Goal: Task Accomplishment & Management: Use online tool/utility

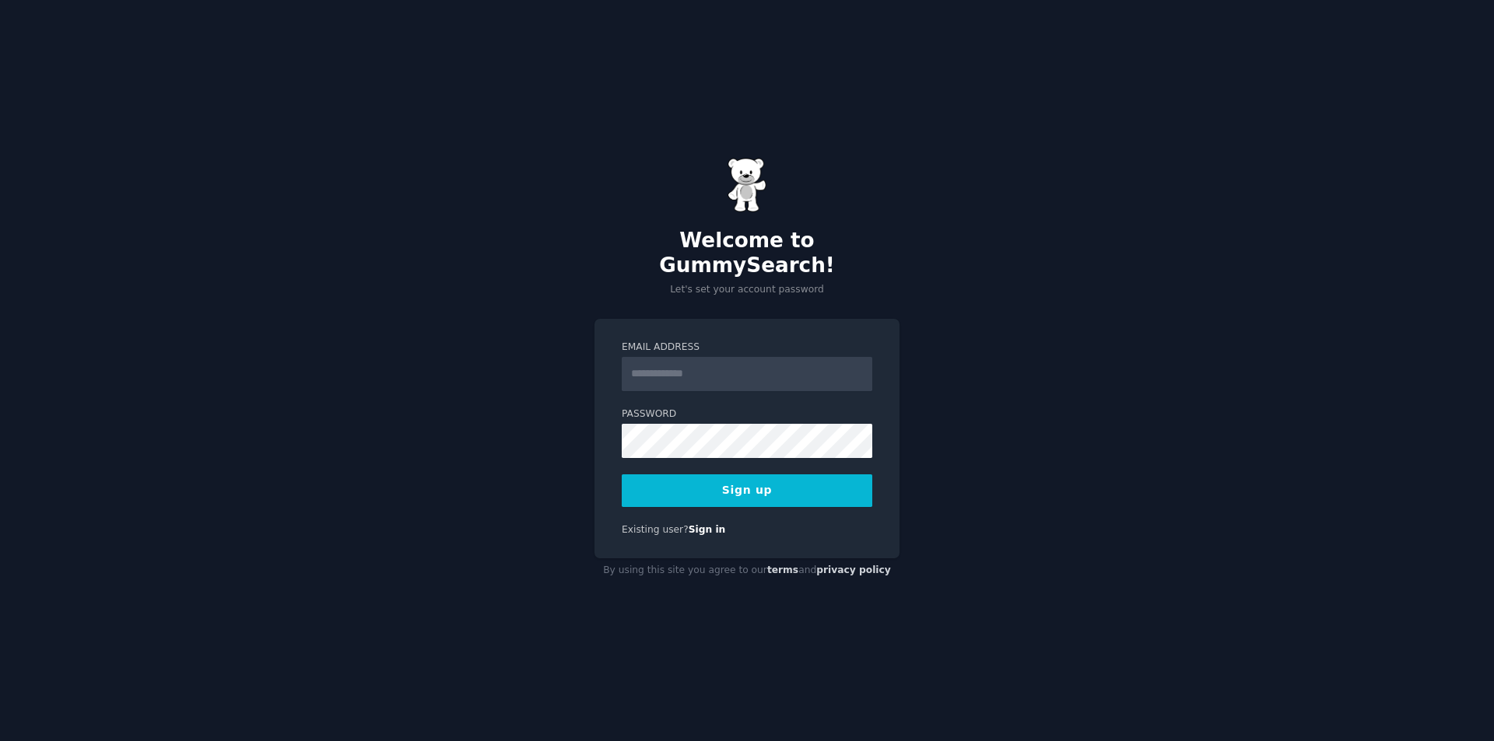
click at [679, 374] on input "Email Address" at bounding box center [747, 374] width 250 height 34
drag, startPoint x: 679, startPoint y: 370, endPoint x: 640, endPoint y: 354, distance: 41.9
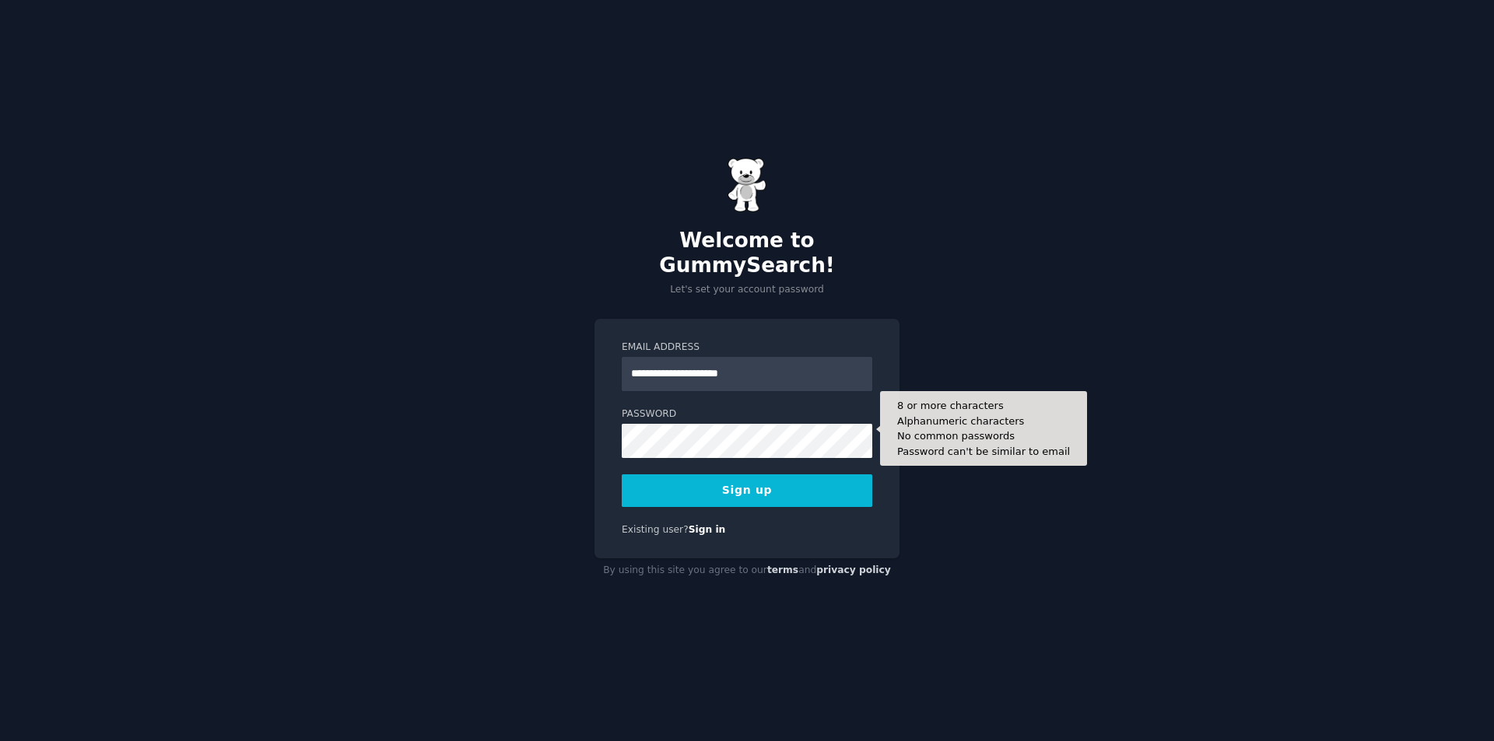
type input "**********"
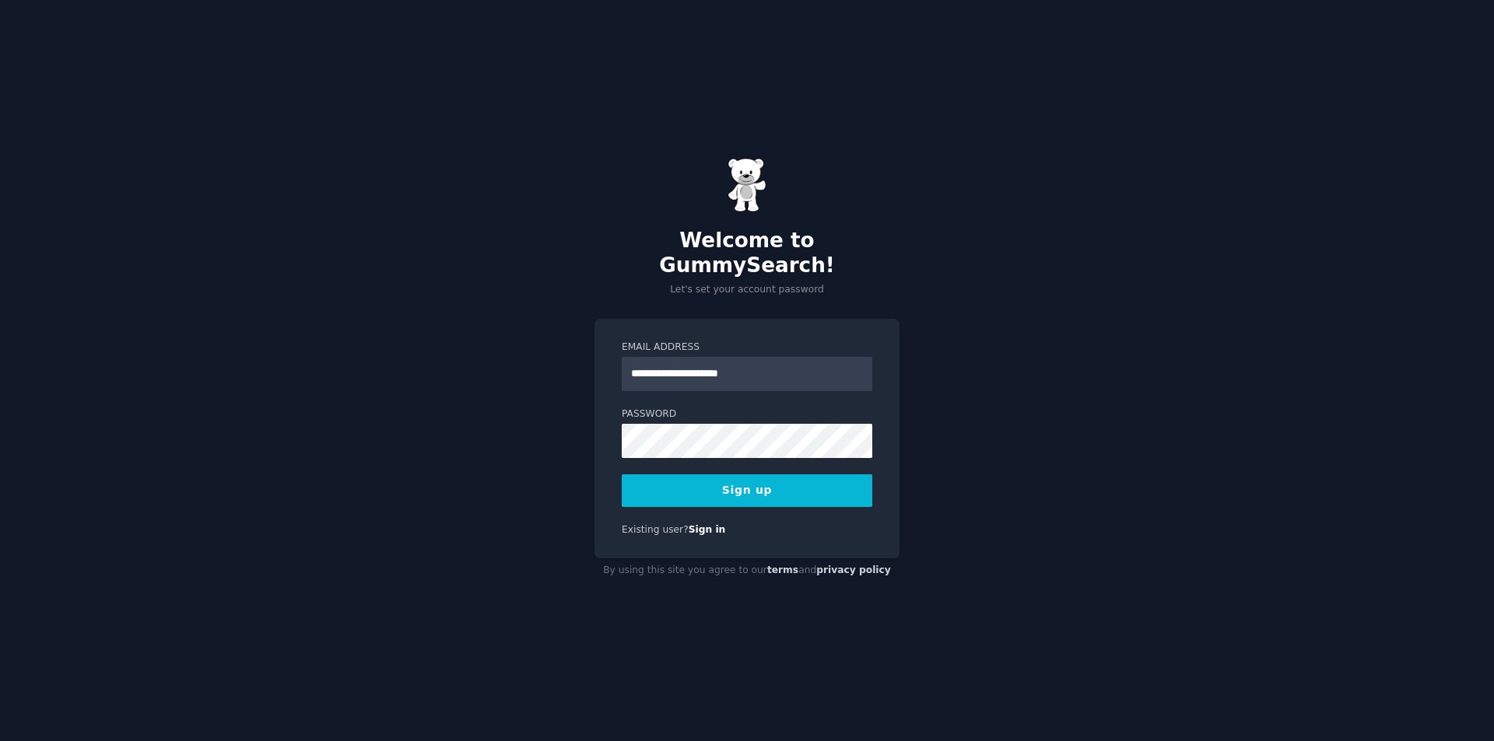
click at [722, 475] on button "Sign up" at bounding box center [747, 491] width 250 height 33
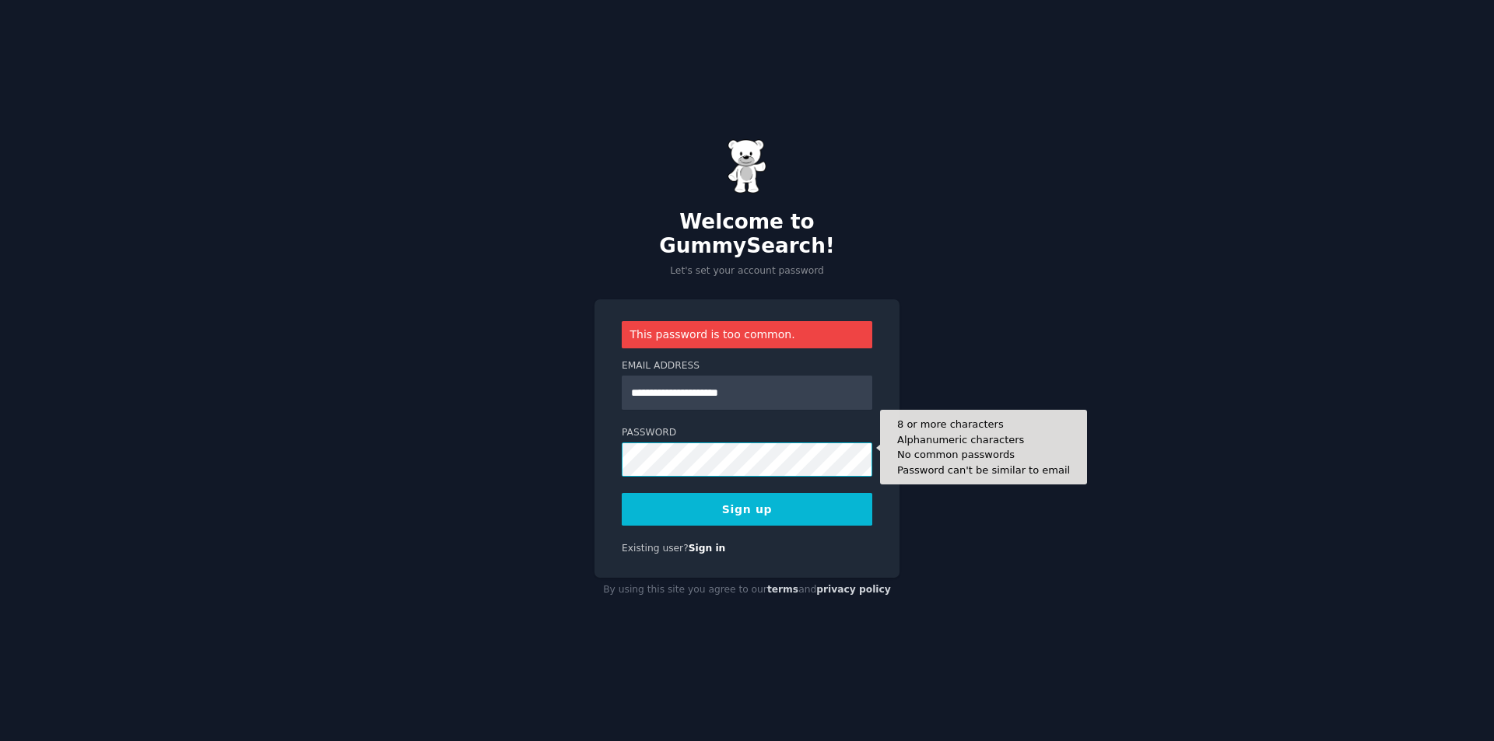
click at [622, 493] on button "Sign up" at bounding box center [747, 509] width 250 height 33
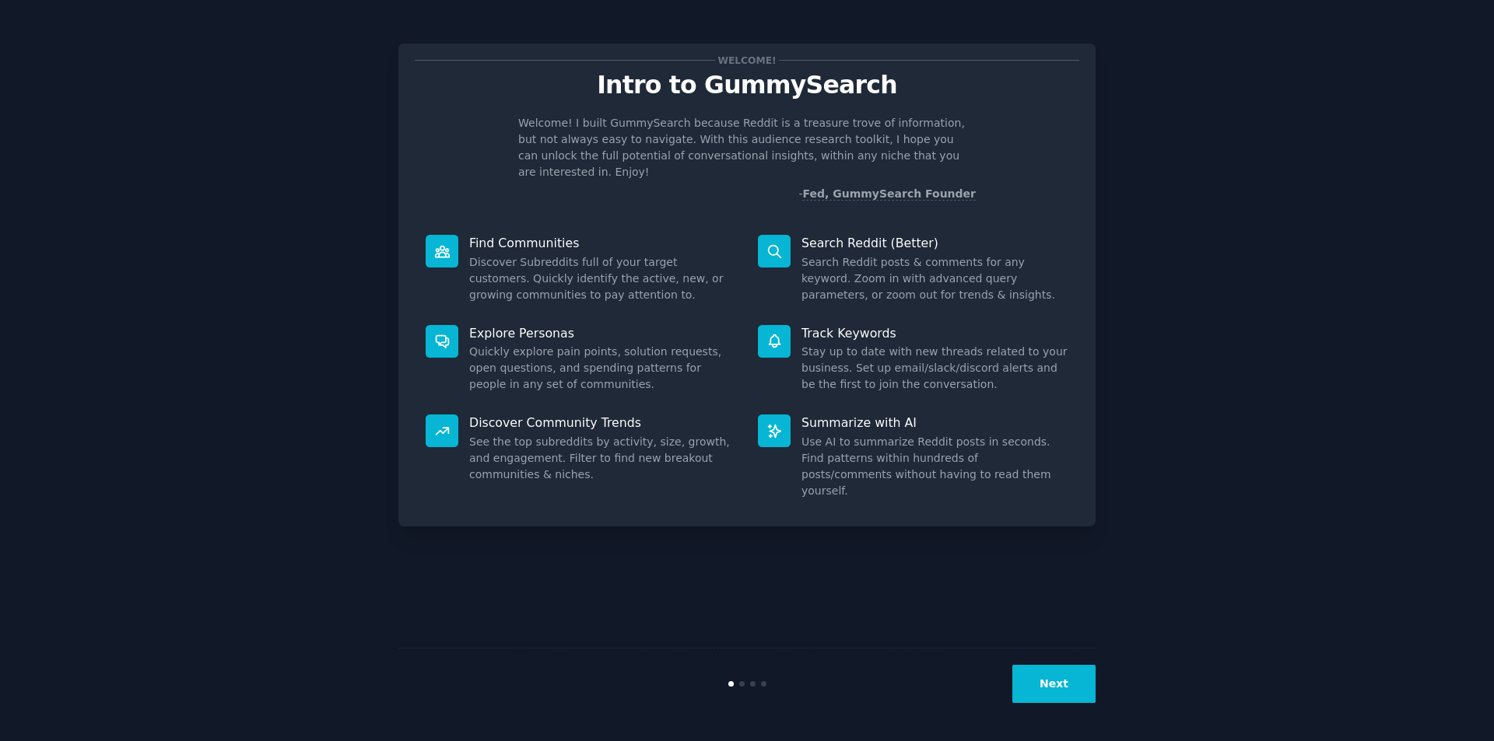
click at [1042, 697] on button "Next" at bounding box center [1053, 684] width 83 height 38
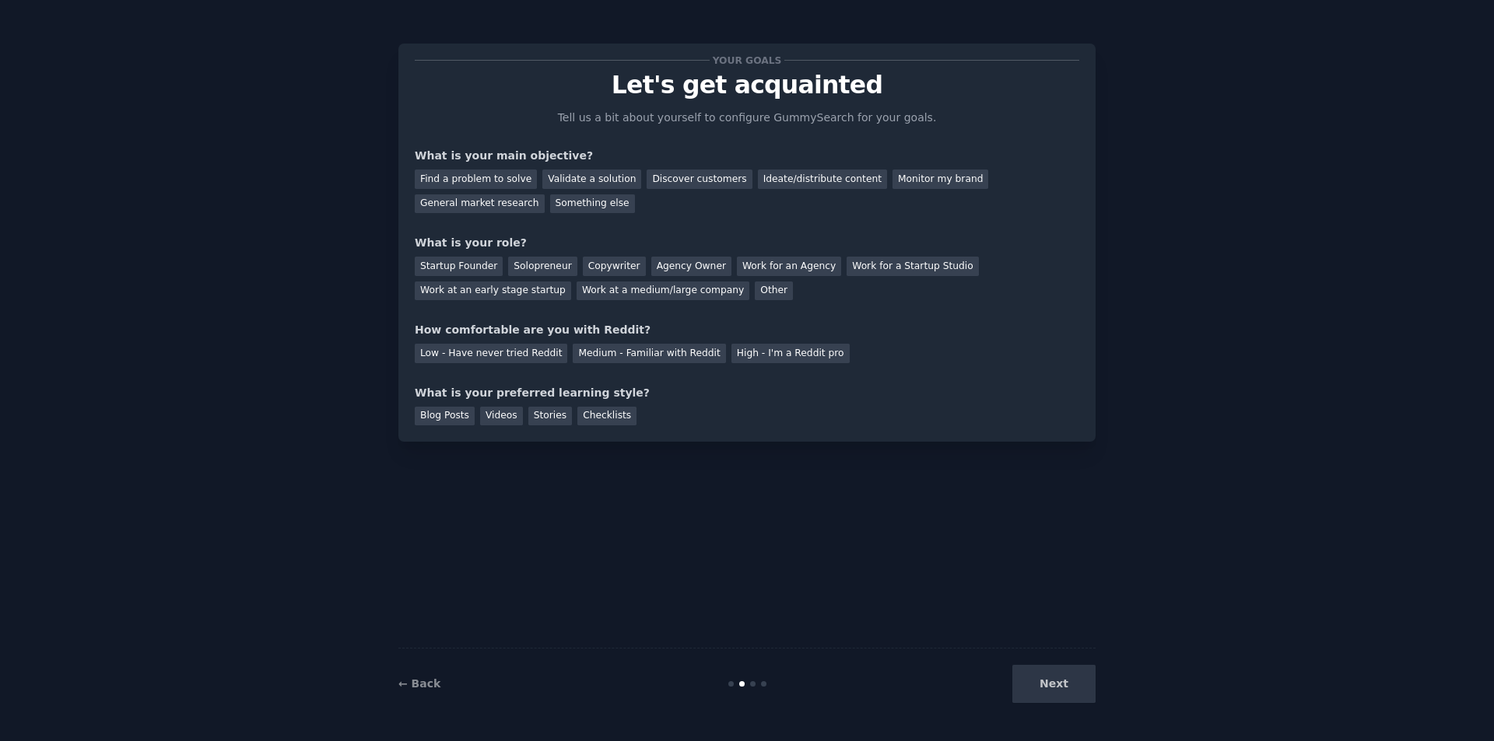
click at [1047, 687] on div "Next" at bounding box center [979, 684] width 233 height 38
click at [663, 183] on div "Discover customers" at bounding box center [698, 179] width 105 height 19
click at [576, 292] on div "Work at a medium/large company" at bounding box center [662, 291] width 173 height 19
click at [636, 356] on div "Medium - Familiar with Reddit" at bounding box center [649, 353] width 152 height 19
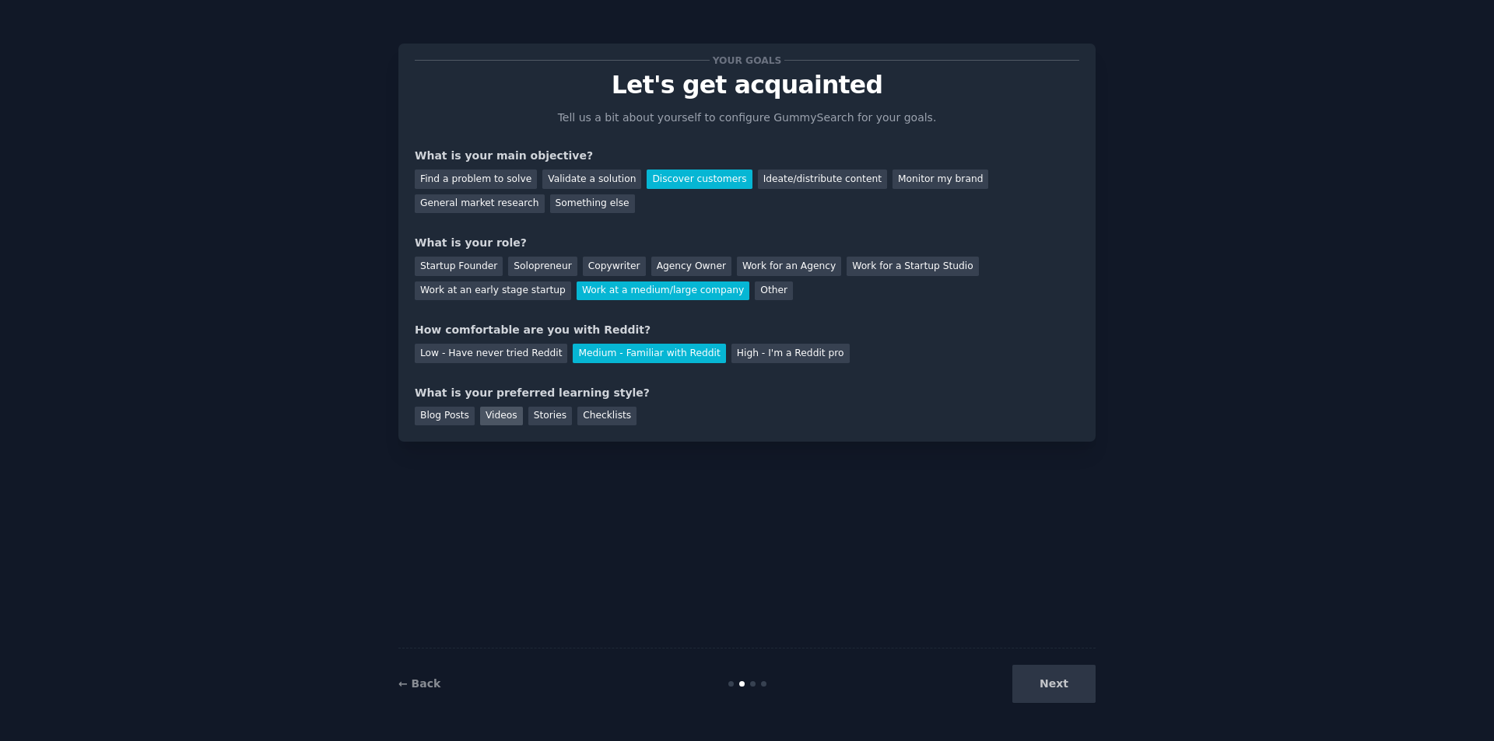
click at [497, 419] on div "Videos" at bounding box center [501, 416] width 43 height 19
click at [1063, 680] on button "Next" at bounding box center [1053, 684] width 83 height 38
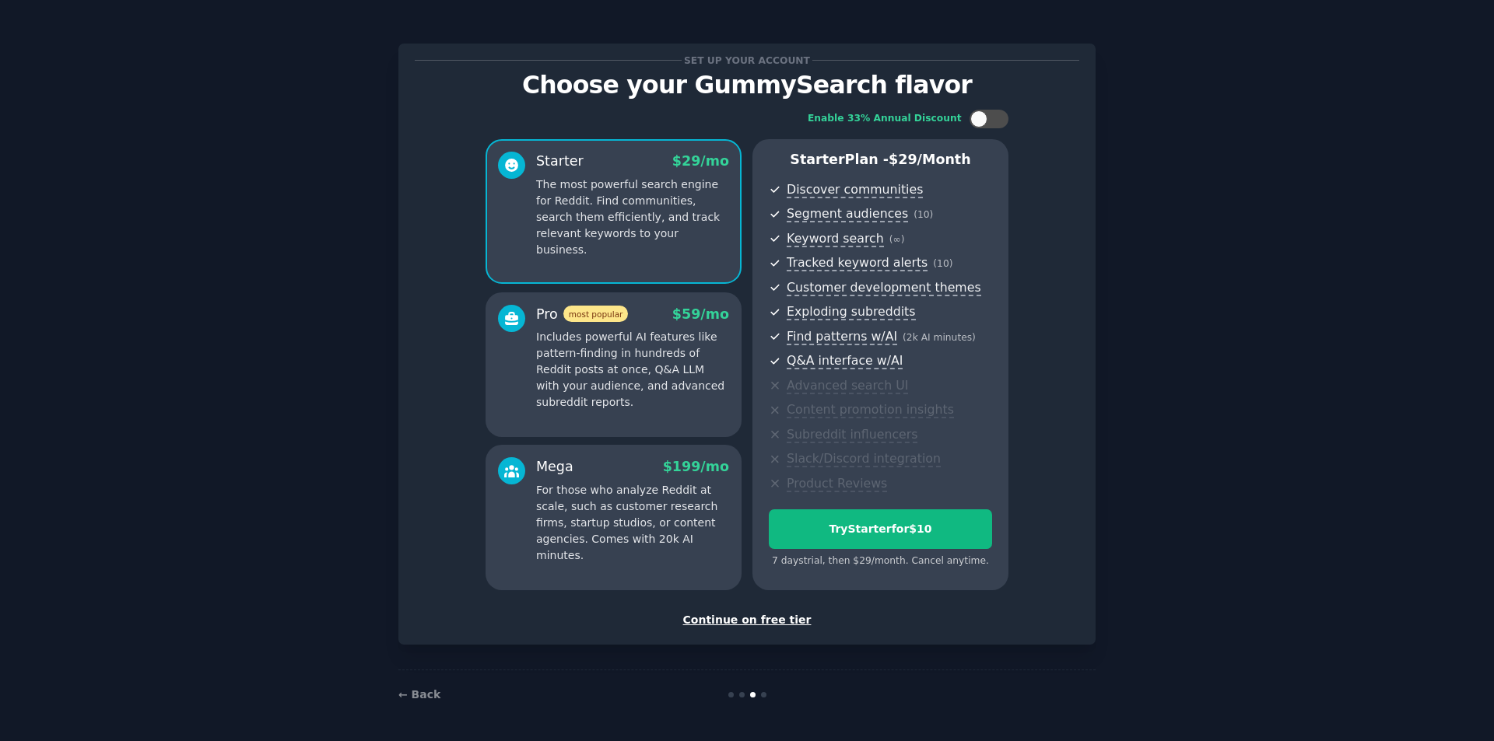
click at [777, 618] on div "Continue on free tier" at bounding box center [747, 620] width 664 height 16
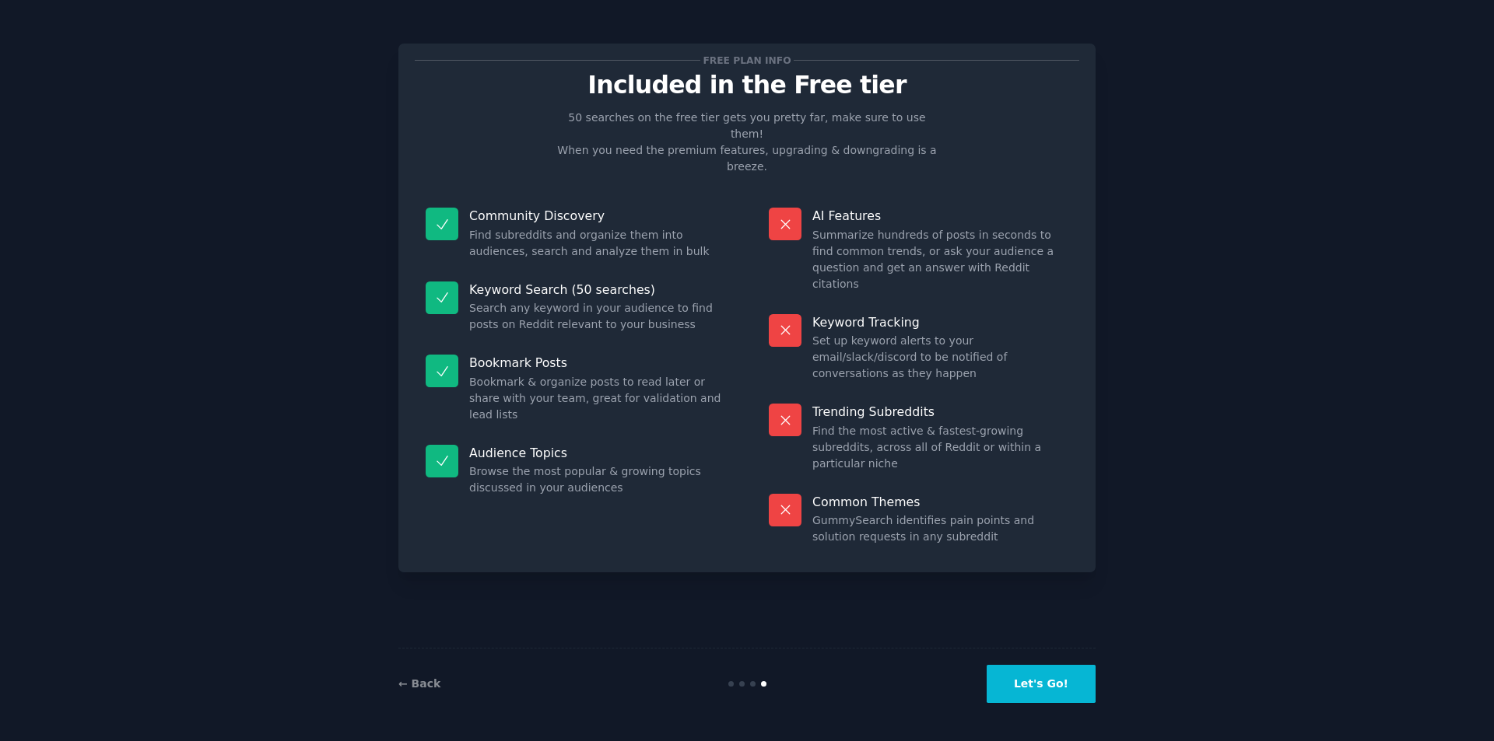
click at [1057, 694] on button "Let's Go!" at bounding box center [1040, 684] width 109 height 38
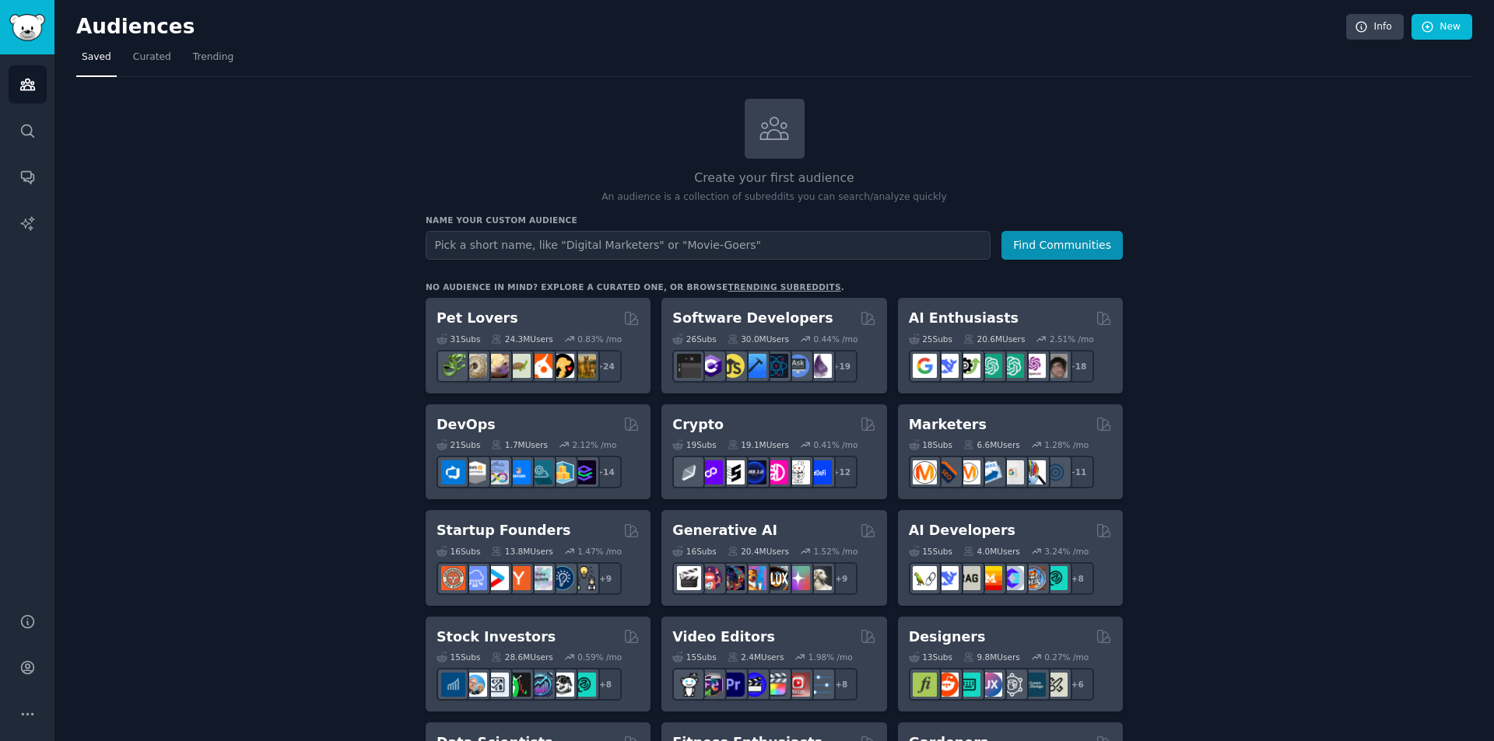
click at [723, 238] on input "text" at bounding box center [708, 245] width 565 height 29
click at [1059, 248] on button "Find Communities" at bounding box center [1061, 245] width 121 height 29
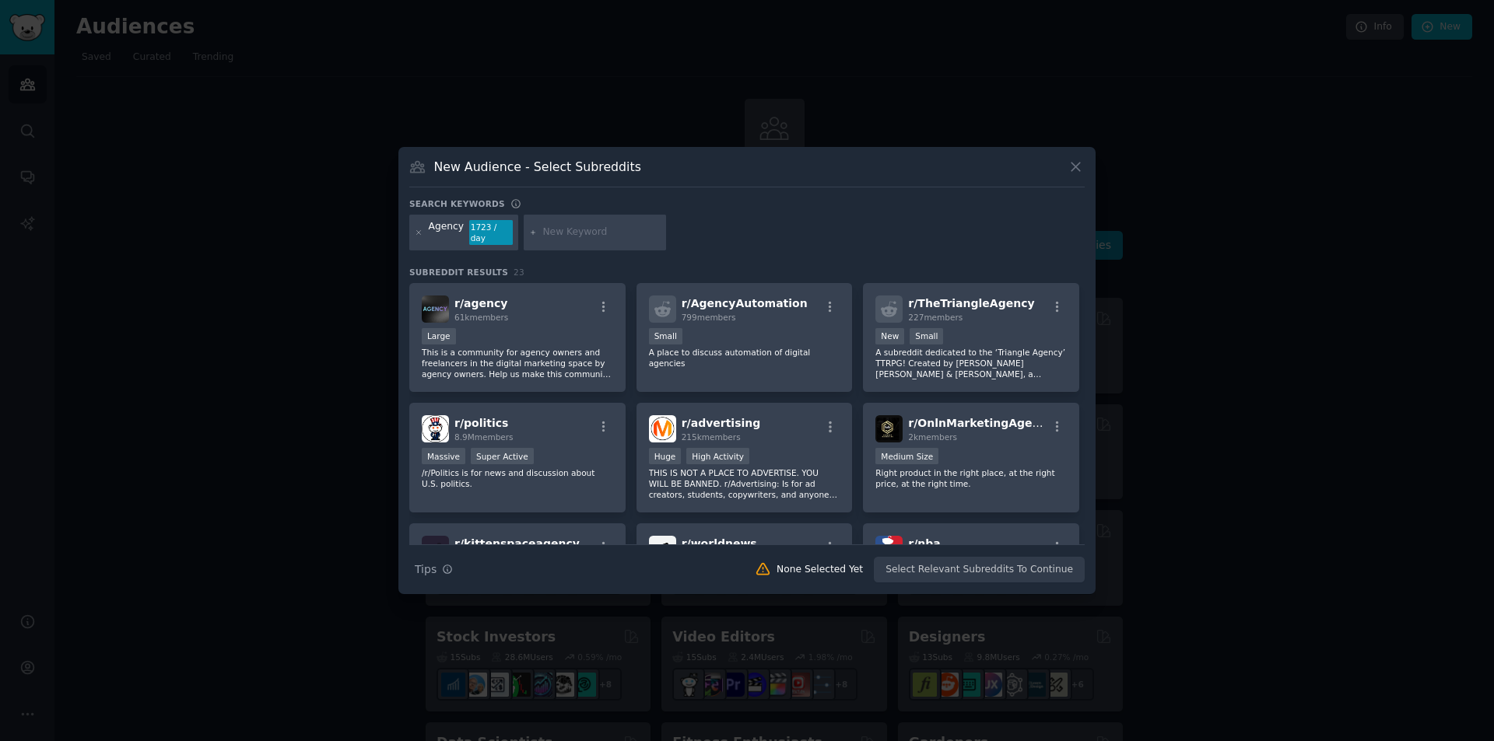
click at [1071, 160] on div "New Audience - Select Subreddits Search keywords Agency 1723 / day Subreddit Re…" at bounding box center [746, 370] width 697 height 447
click at [1070, 166] on icon at bounding box center [1075, 167] width 16 height 16
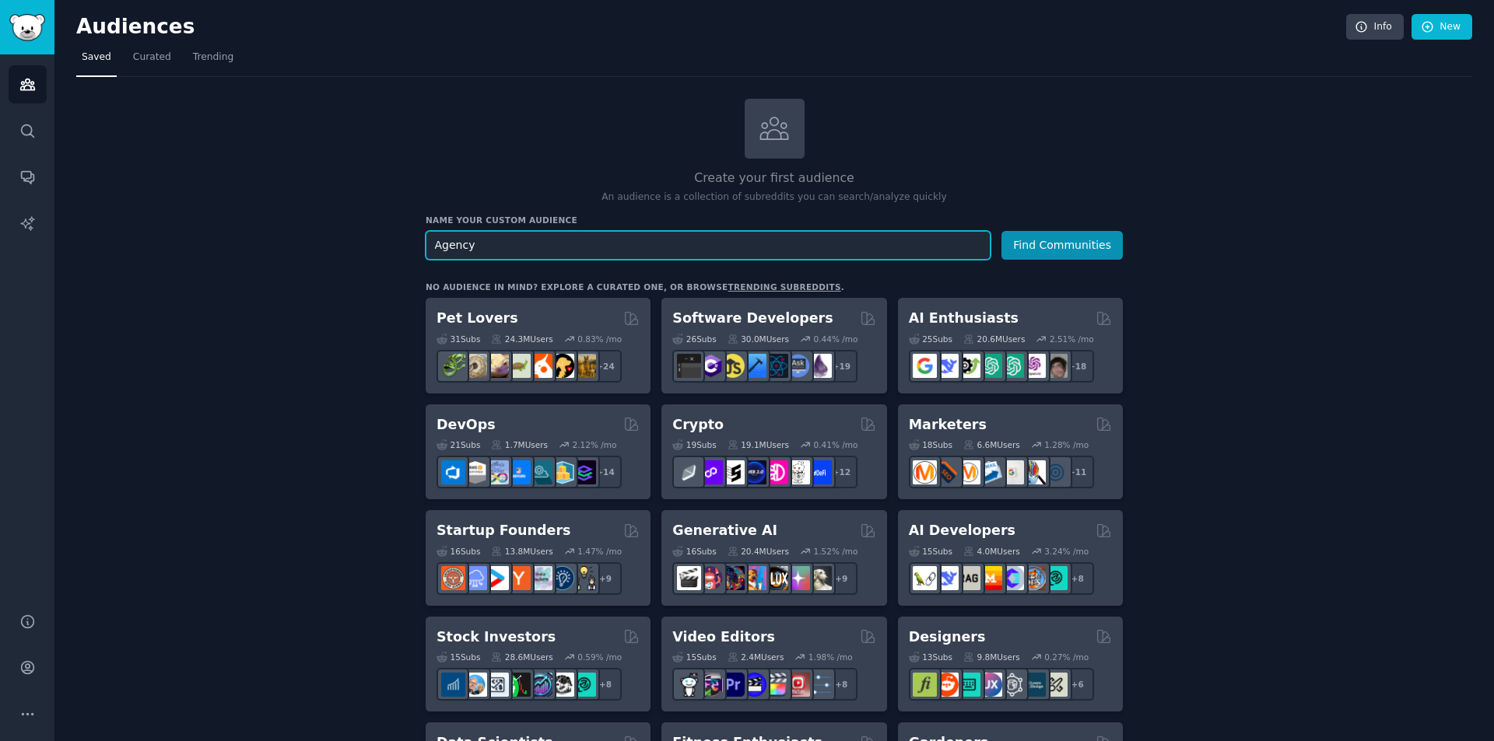
click at [553, 254] on input "Agency" at bounding box center [708, 245] width 565 height 29
type input "web developer"
click at [1001, 231] on button "Find Communities" at bounding box center [1061, 245] width 121 height 29
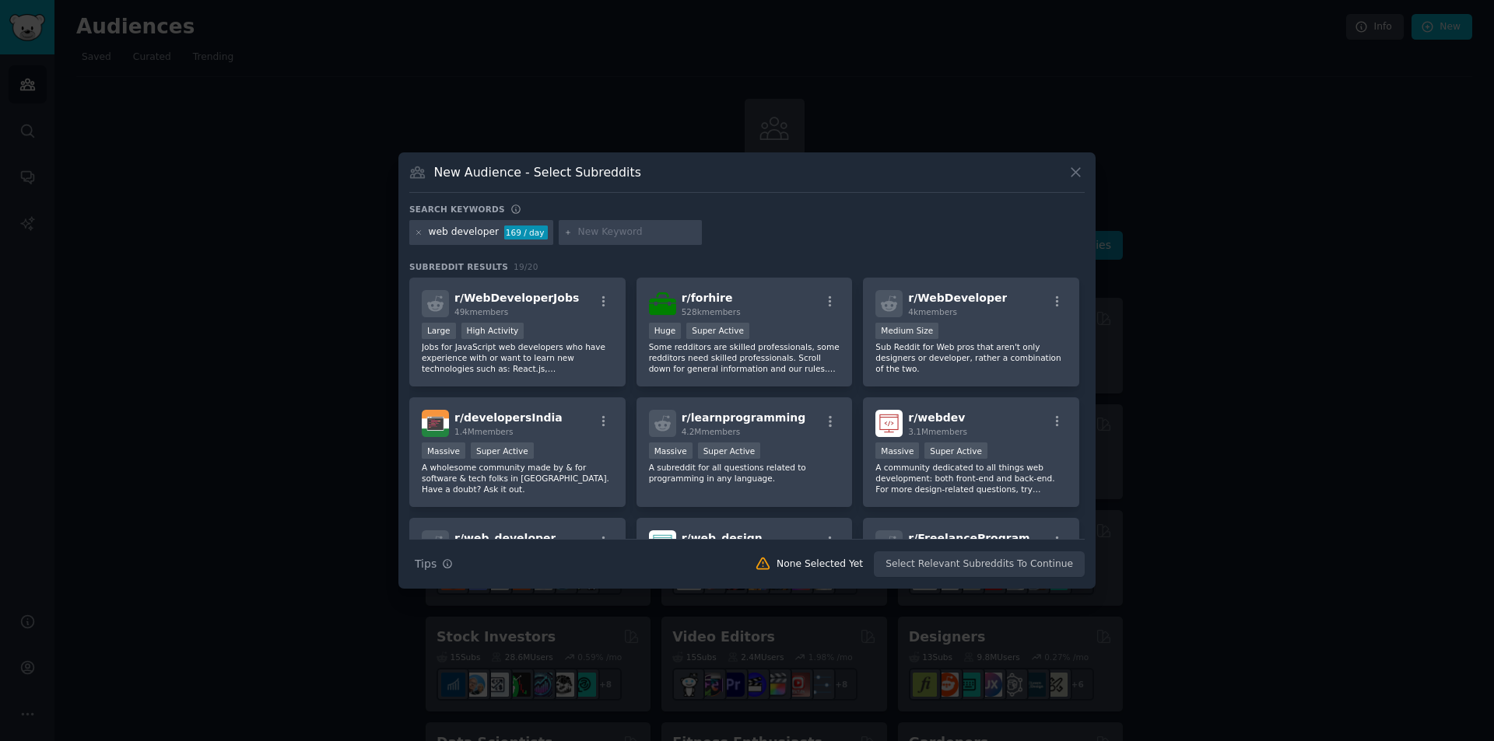
click at [1074, 176] on icon at bounding box center [1075, 172] width 16 height 16
